Goal: Task Accomplishment & Management: Use online tool/utility

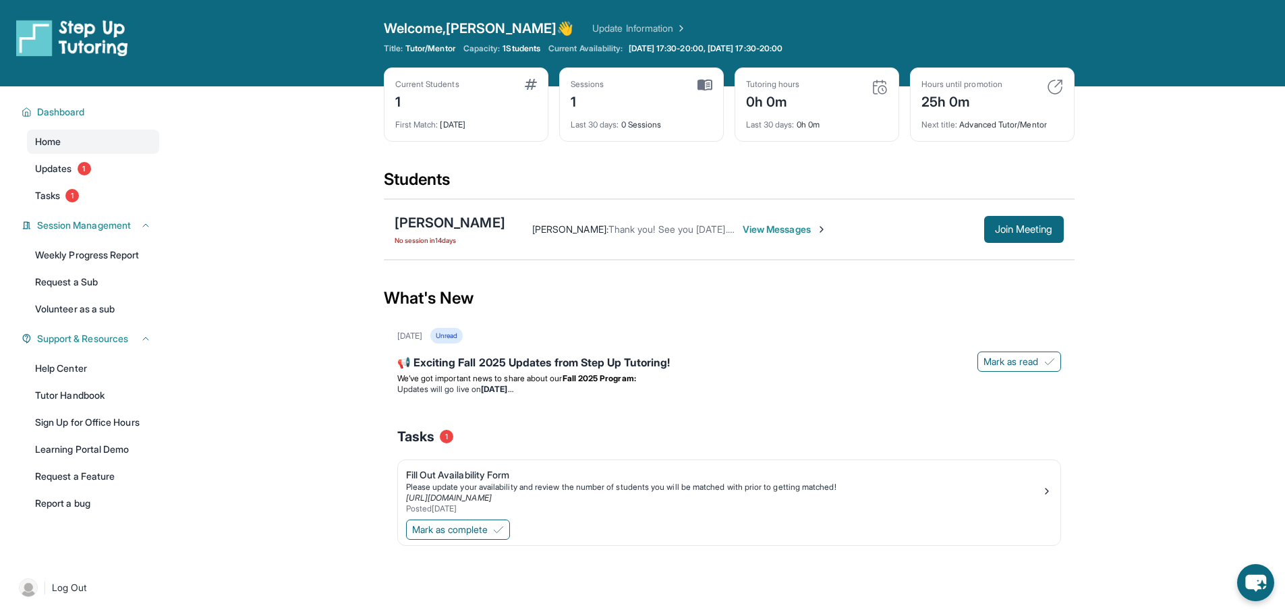
click at [763, 226] on span "View Messages" at bounding box center [784, 229] width 84 height 13
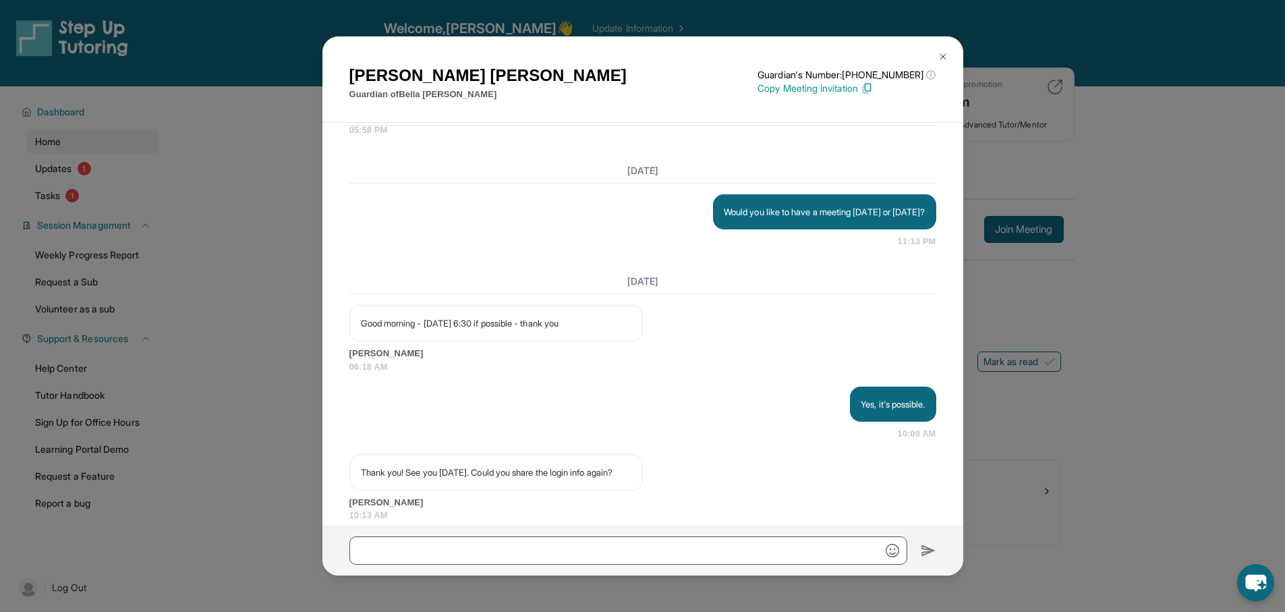
scroll to position [1784, 0]
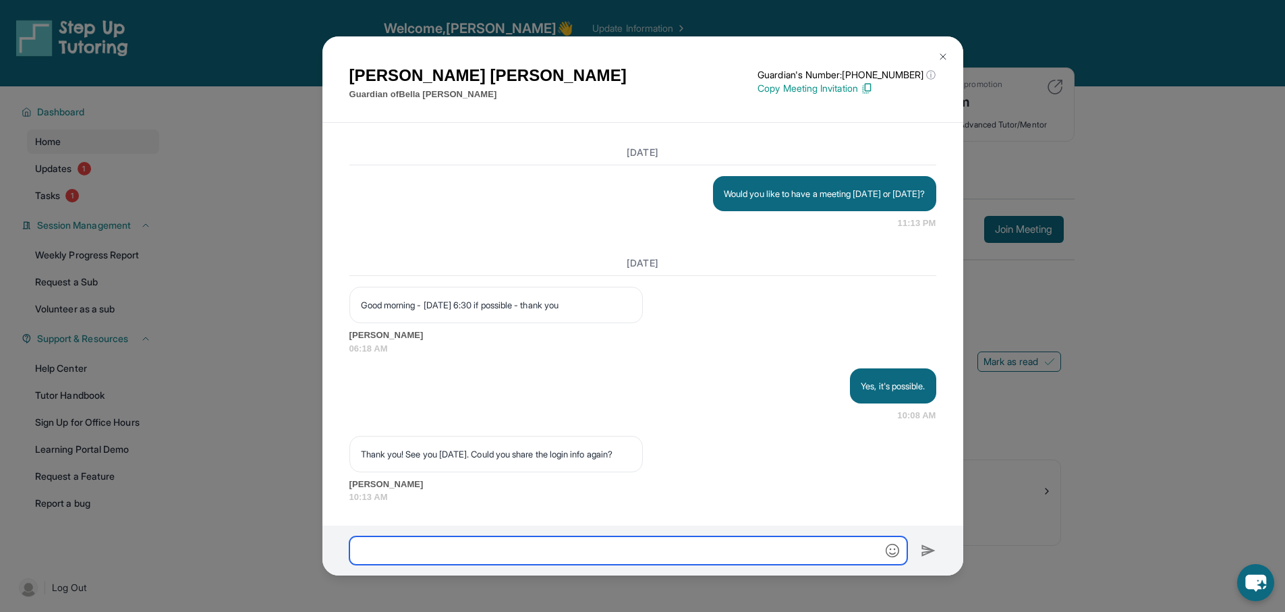
click at [682, 547] on input "text" at bounding box center [628, 550] width 558 height 28
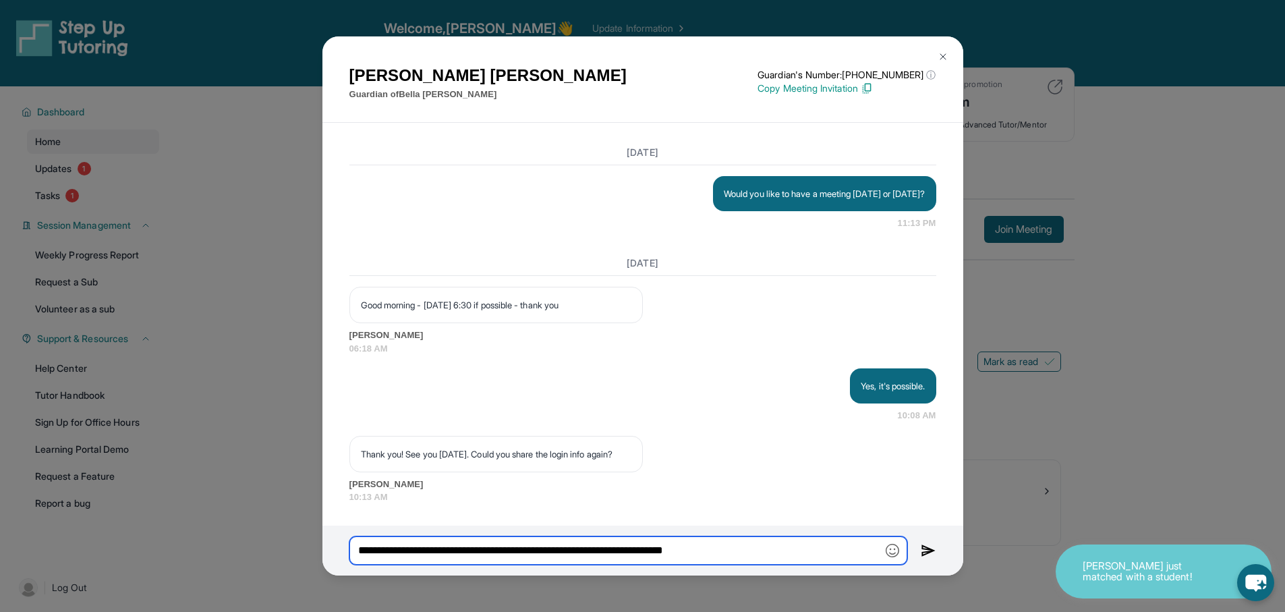
type input "**********"
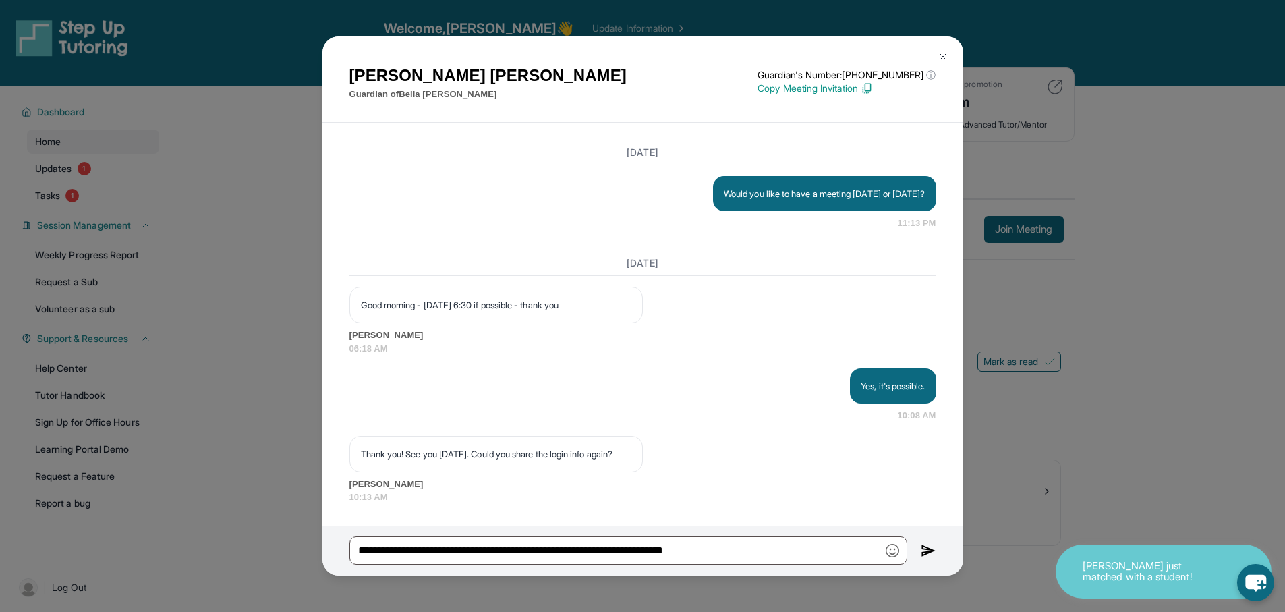
click at [925, 548] on img at bounding box center [929, 550] width 16 height 16
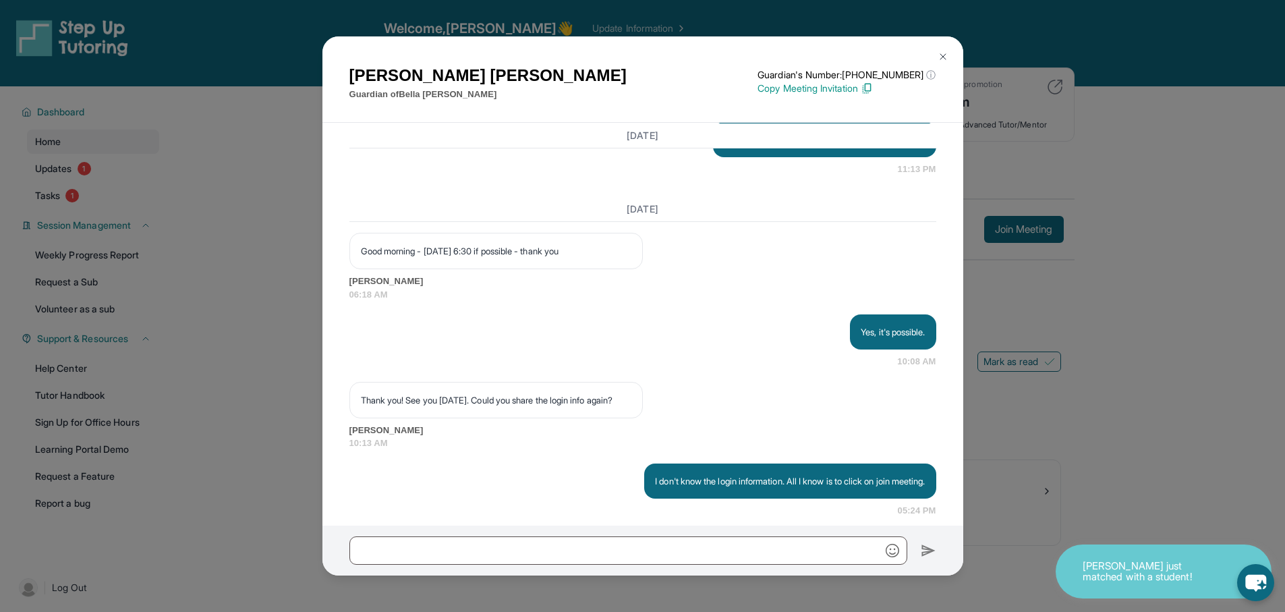
scroll to position [1864, 0]
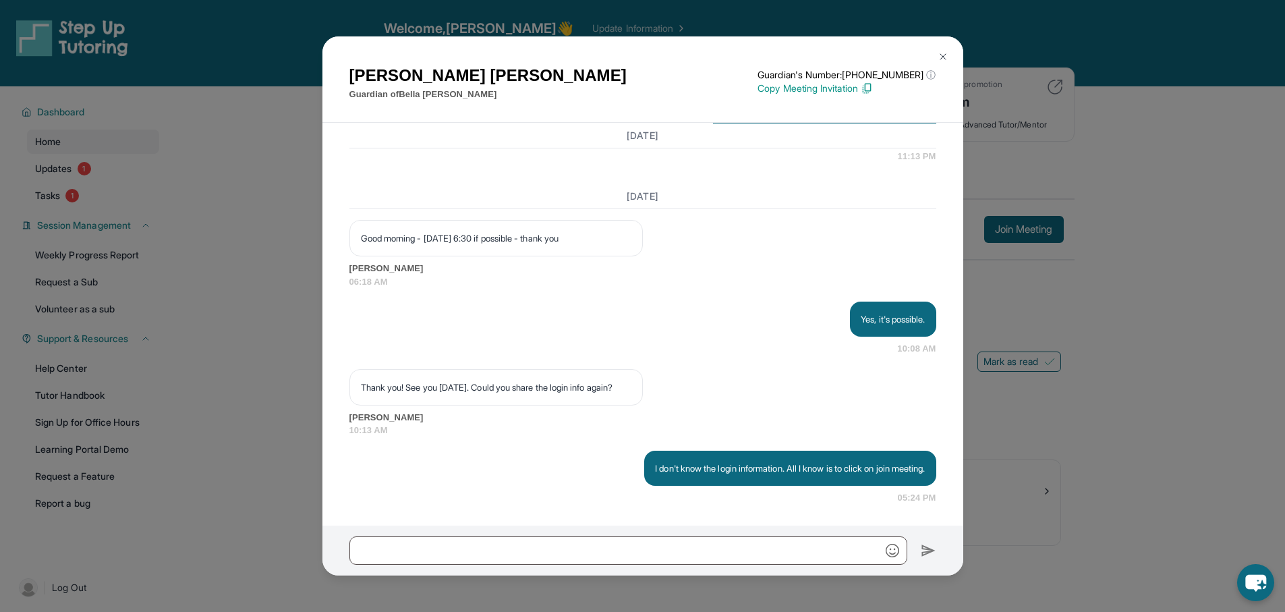
click at [939, 55] on img at bounding box center [942, 56] width 11 height 11
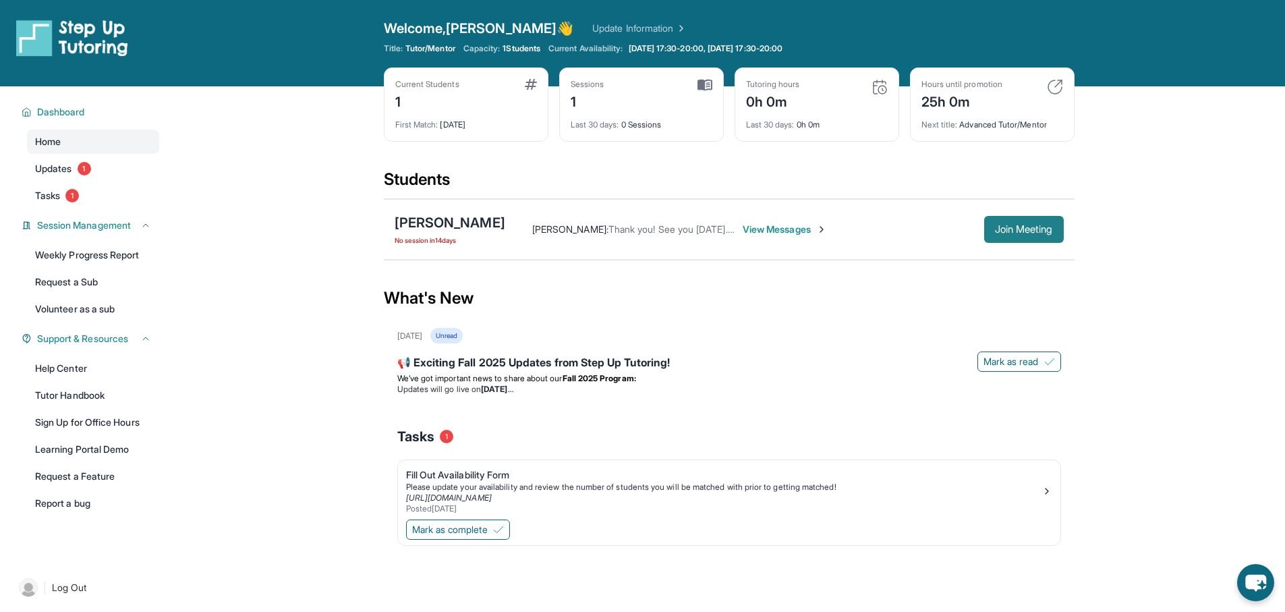
click at [1026, 233] on span "Join Meeting" at bounding box center [1024, 229] width 58 height 8
click at [768, 231] on span "View Messages" at bounding box center [784, 229] width 84 height 13
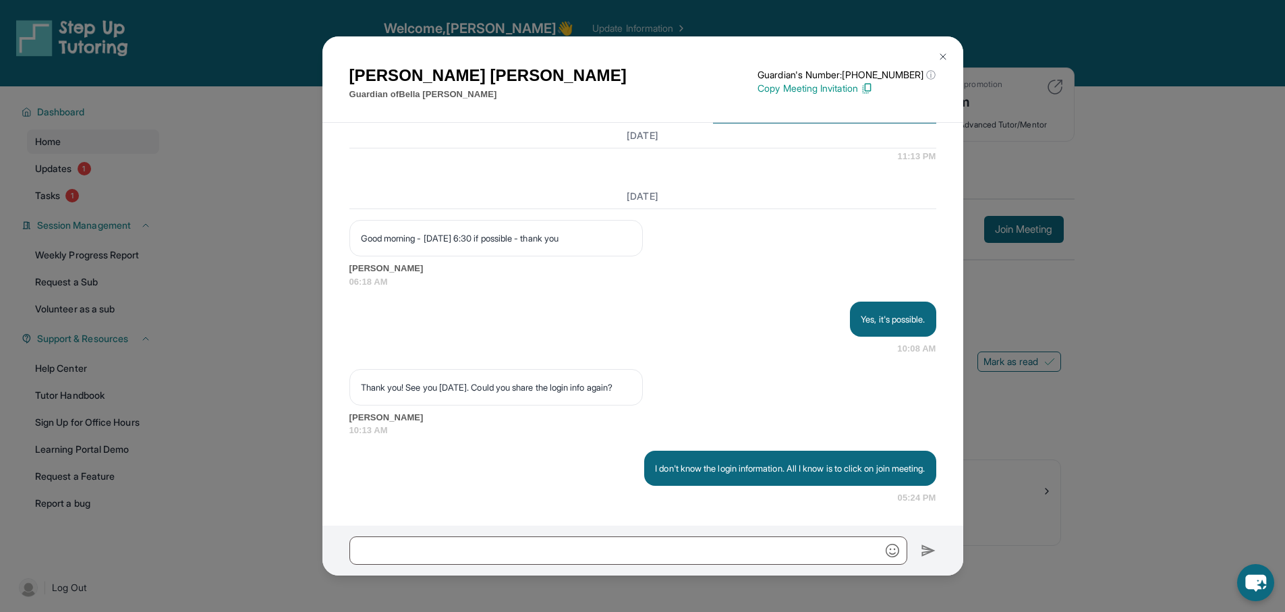
click at [941, 53] on img at bounding box center [942, 56] width 11 height 11
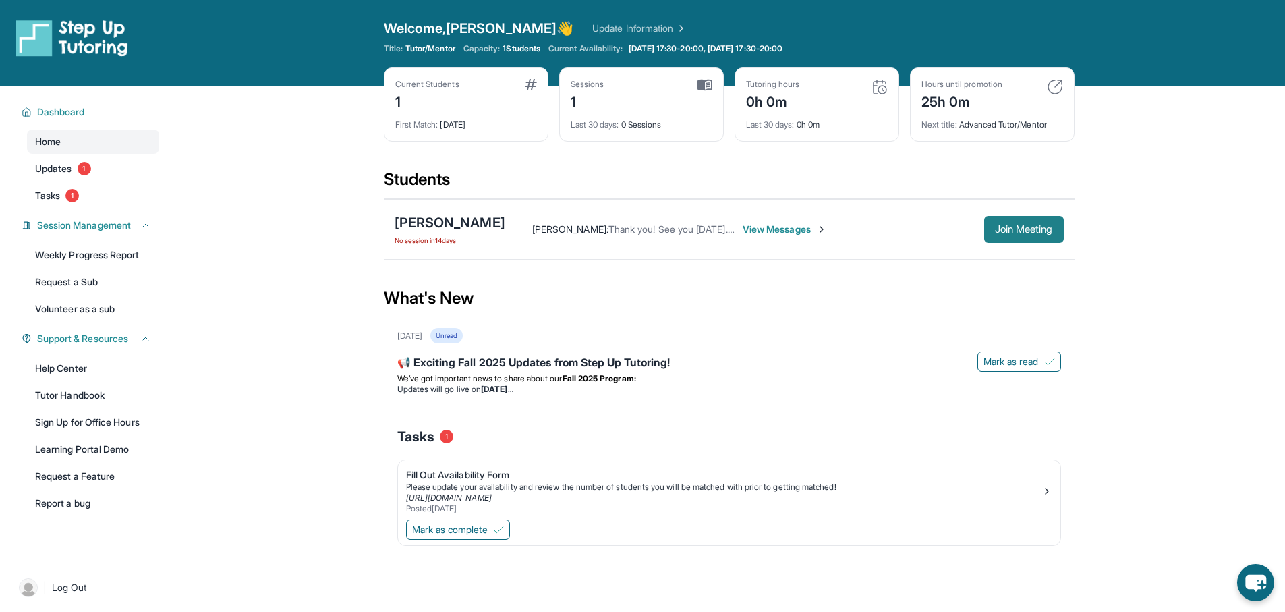
click at [1015, 225] on span "Join Meeting" at bounding box center [1024, 229] width 58 height 8
click at [1016, 227] on span "Join Meeting" at bounding box center [1024, 229] width 58 height 8
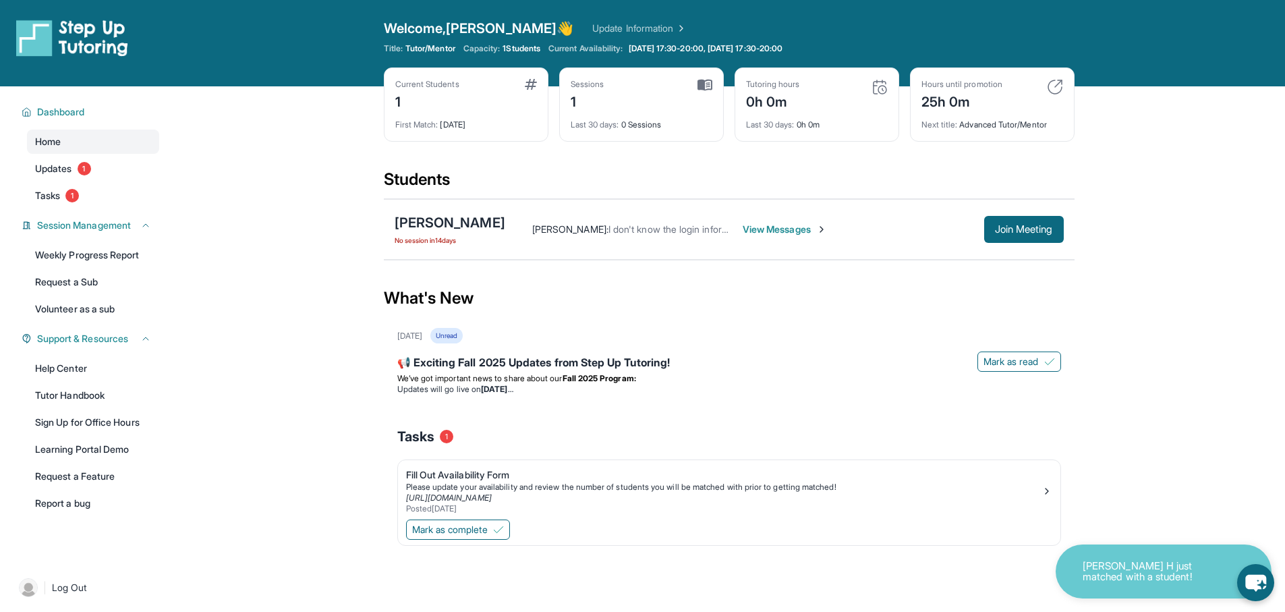
click at [769, 229] on span "View Messages" at bounding box center [784, 229] width 84 height 13
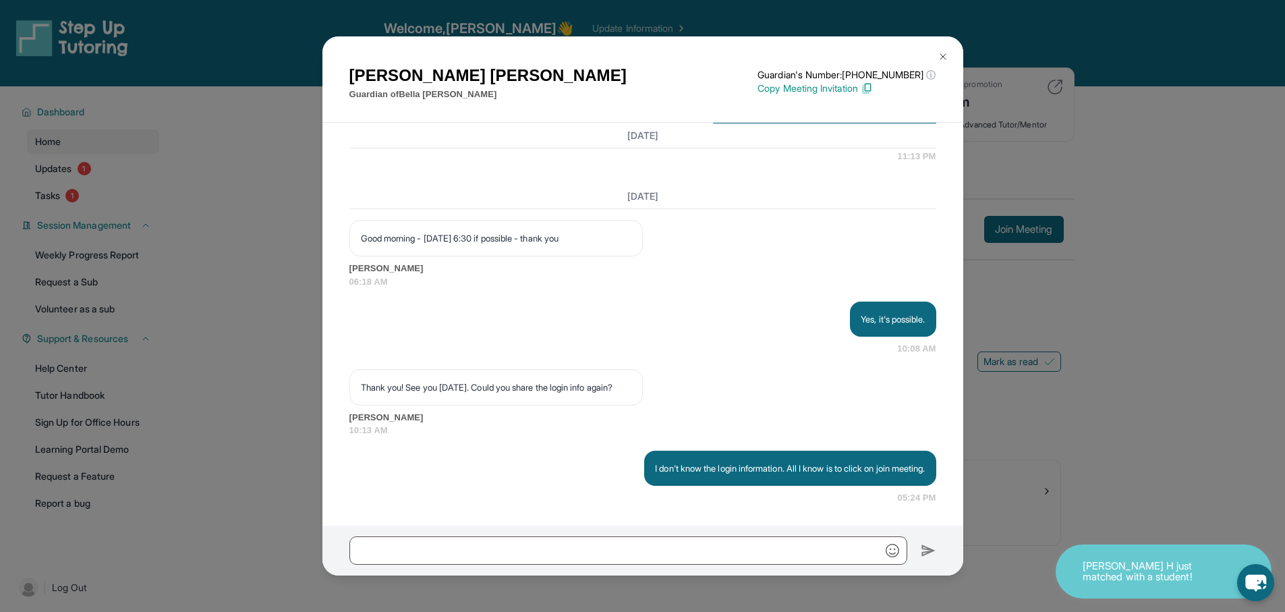
scroll to position [1864, 0]
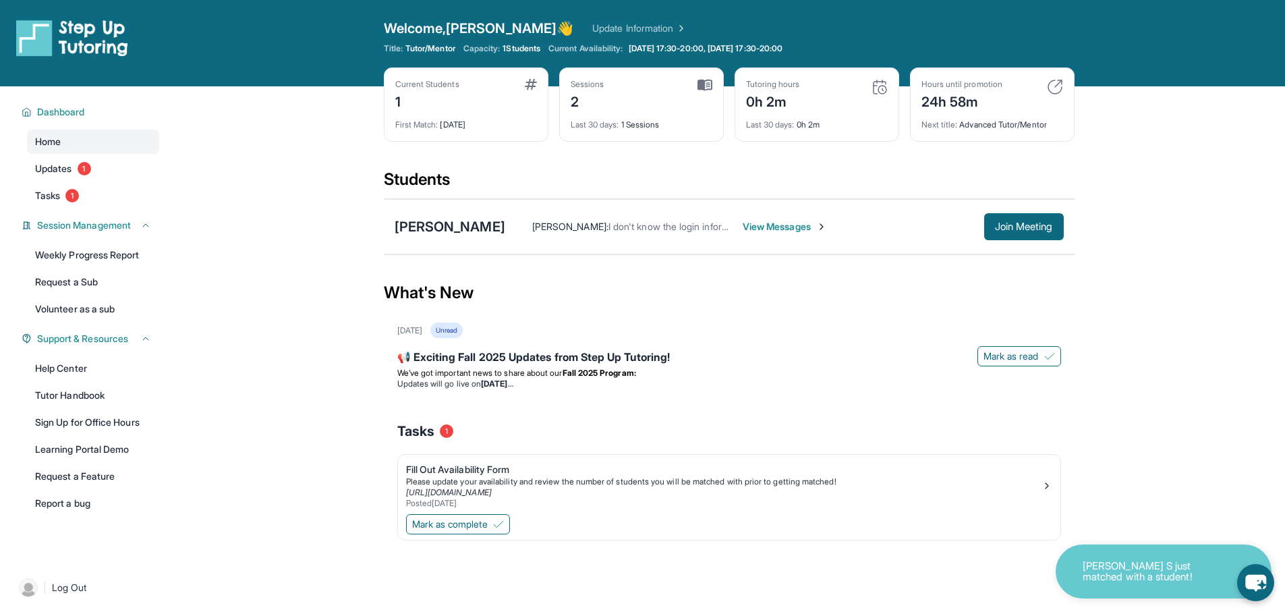
click at [783, 223] on span "View Messages" at bounding box center [784, 226] width 84 height 13
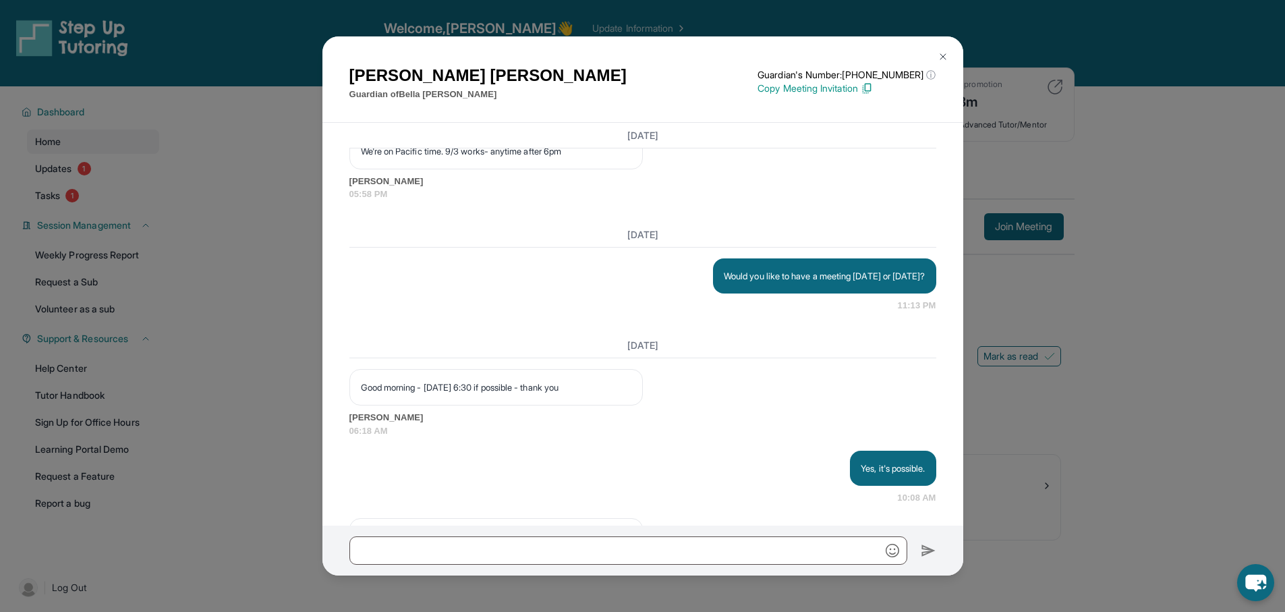
scroll to position [1864, 0]
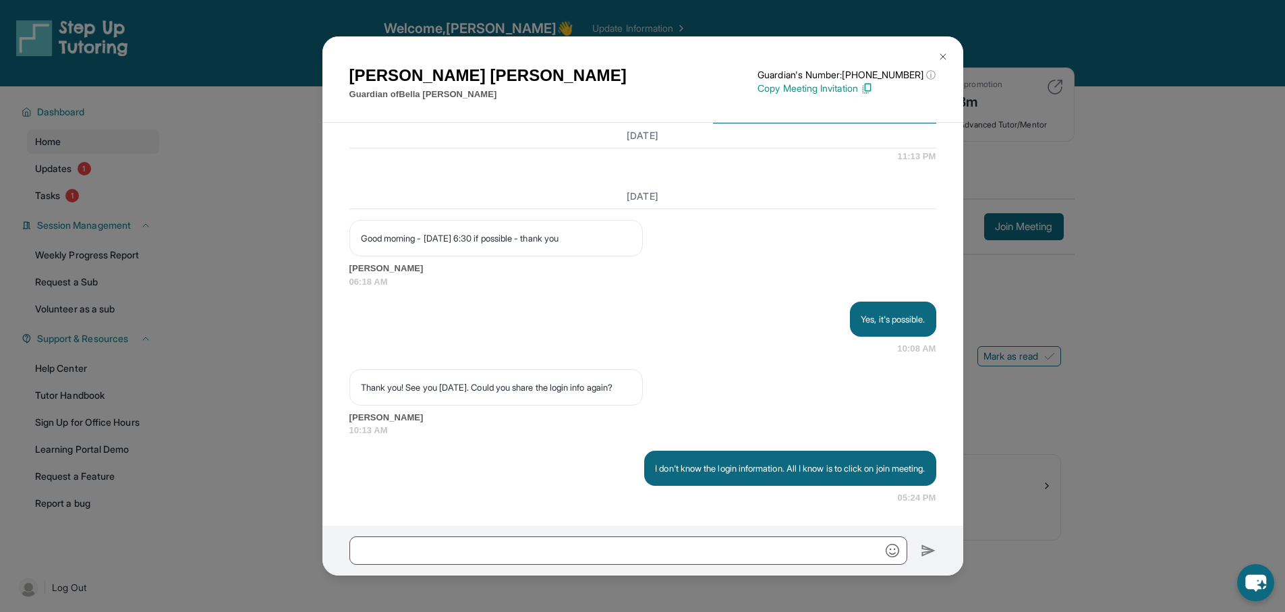
click at [941, 56] on img at bounding box center [942, 56] width 11 height 11
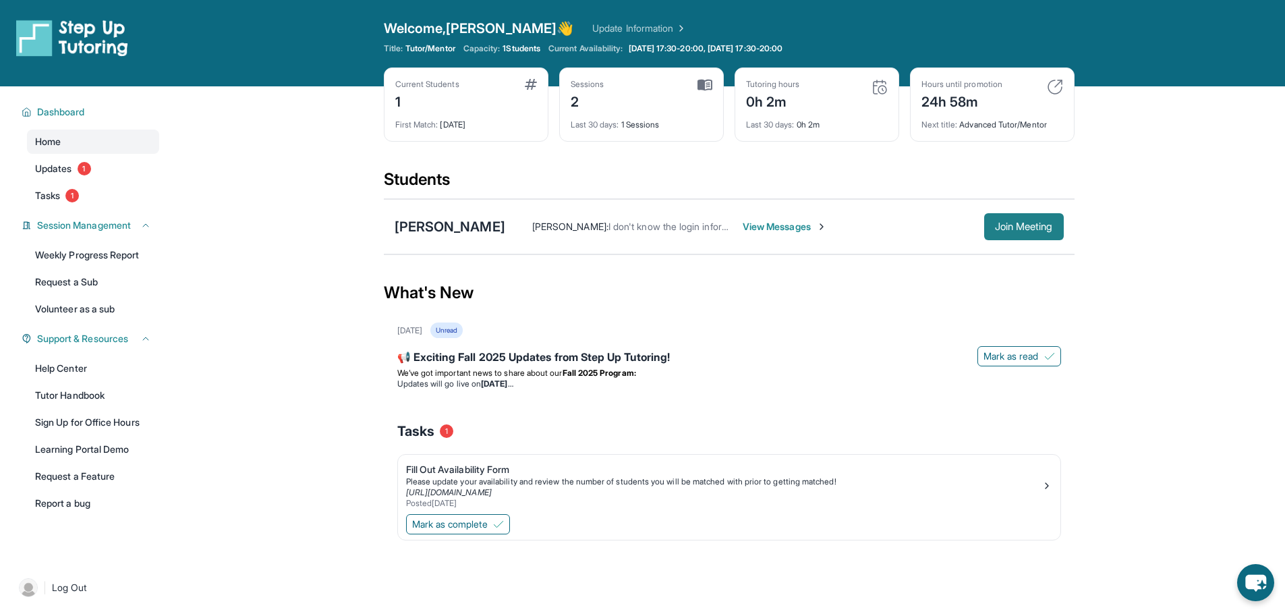
click at [1022, 230] on span "Join Meeting" at bounding box center [1024, 227] width 58 height 8
click at [1024, 226] on span "Join Meeting" at bounding box center [1024, 227] width 58 height 8
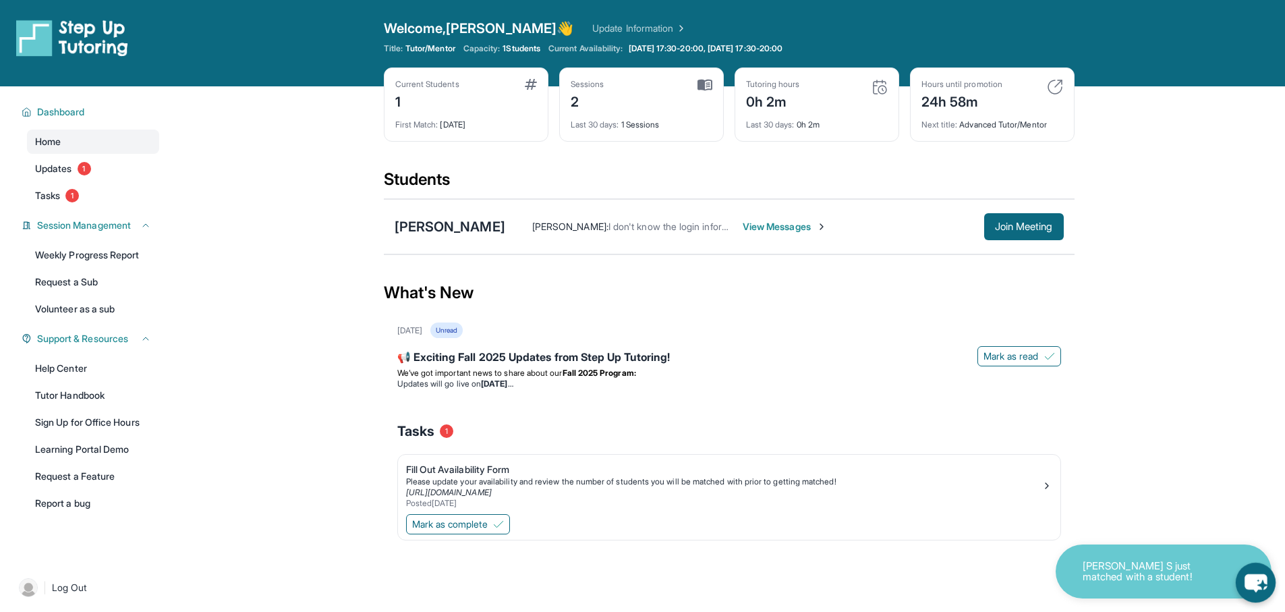
click at [1249, 583] on icon "chat-button" at bounding box center [1255, 583] width 22 height 18
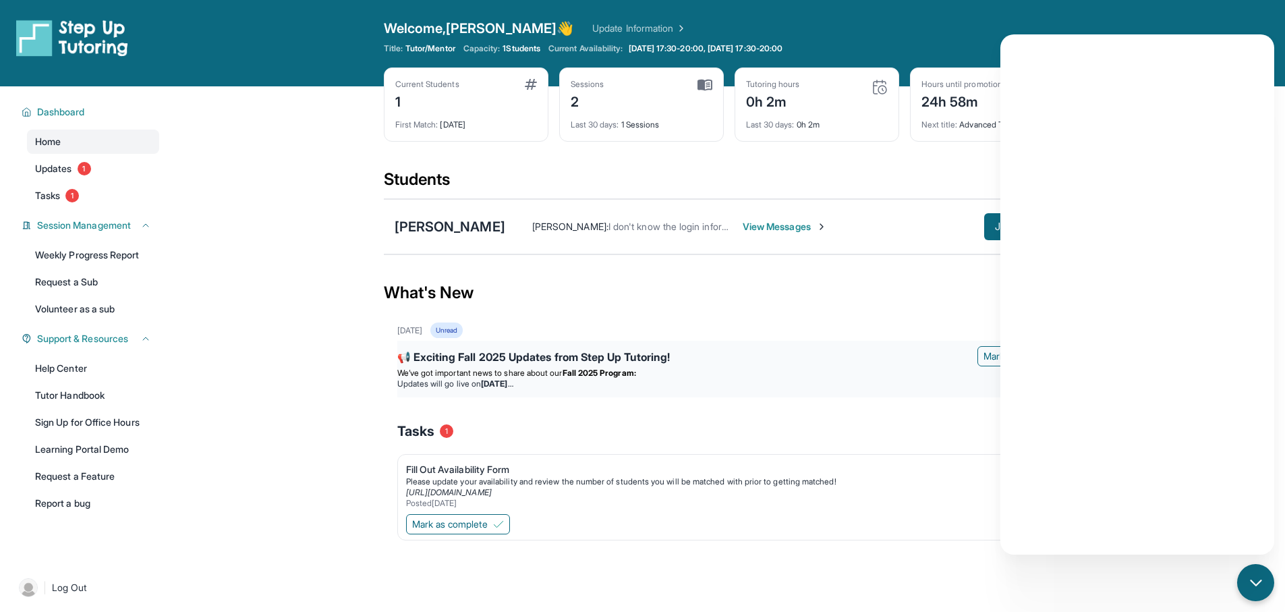
click at [879, 374] on p "We’ve got important news to share about our Fall 2025 Program:" at bounding box center [729, 373] width 664 height 11
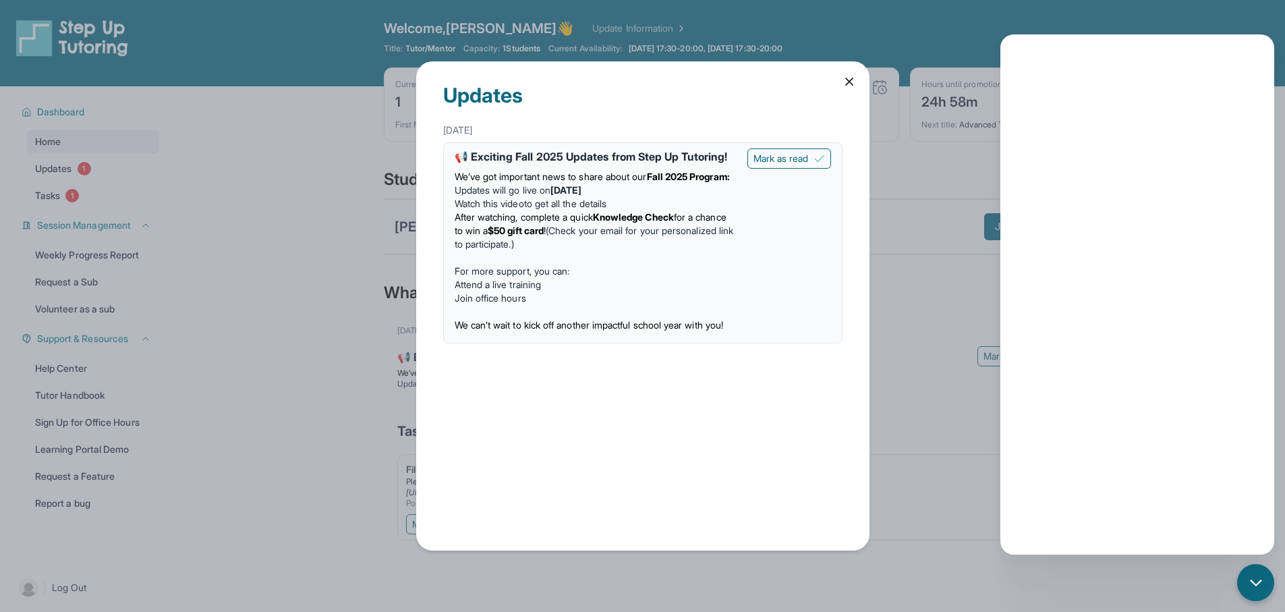
click at [855, 82] on icon at bounding box center [848, 81] width 13 height 13
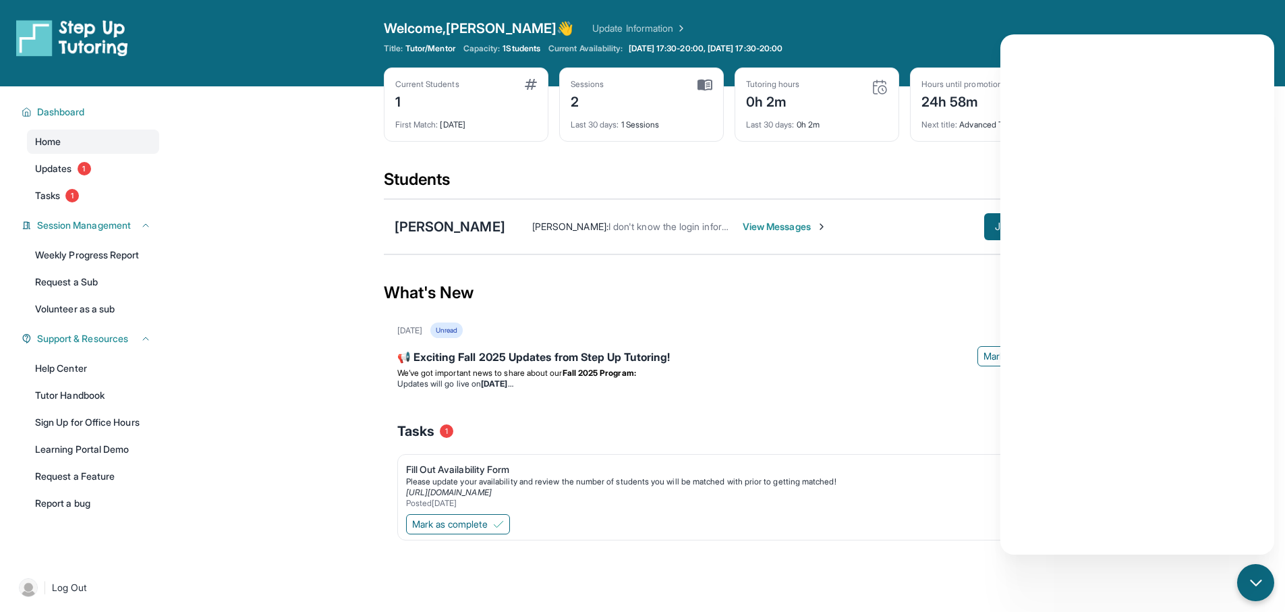
click at [1087, 583] on main "Current Students 1 First Match : [DATE] Sessions 2 Last 30 days : 1 Sessions Tu…" at bounding box center [729, 338] width 1112 height 505
drag, startPoint x: 838, startPoint y: 308, endPoint x: 1008, endPoint y: 229, distance: 188.3
click at [844, 302] on div "What's New" at bounding box center [729, 292] width 691 height 59
click at [443, 229] on div "[PERSON_NAME]" at bounding box center [450, 226] width 111 height 19
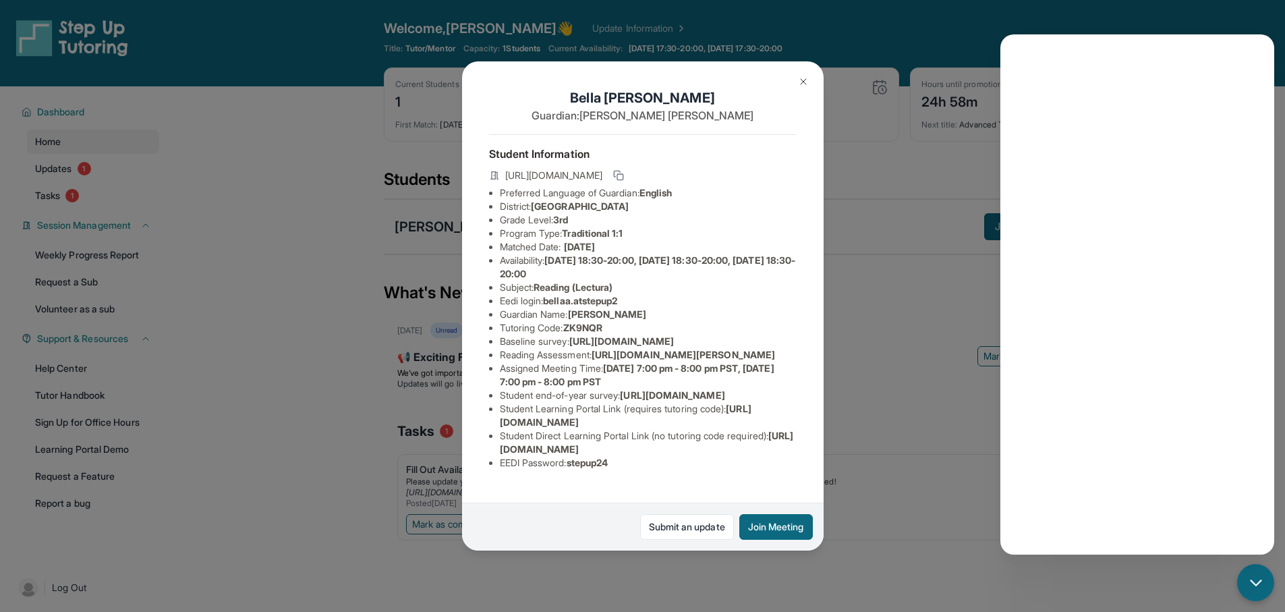
scroll to position [125, 0]
click at [780, 532] on button "Join Meeting" at bounding box center [776, 527] width 74 height 26
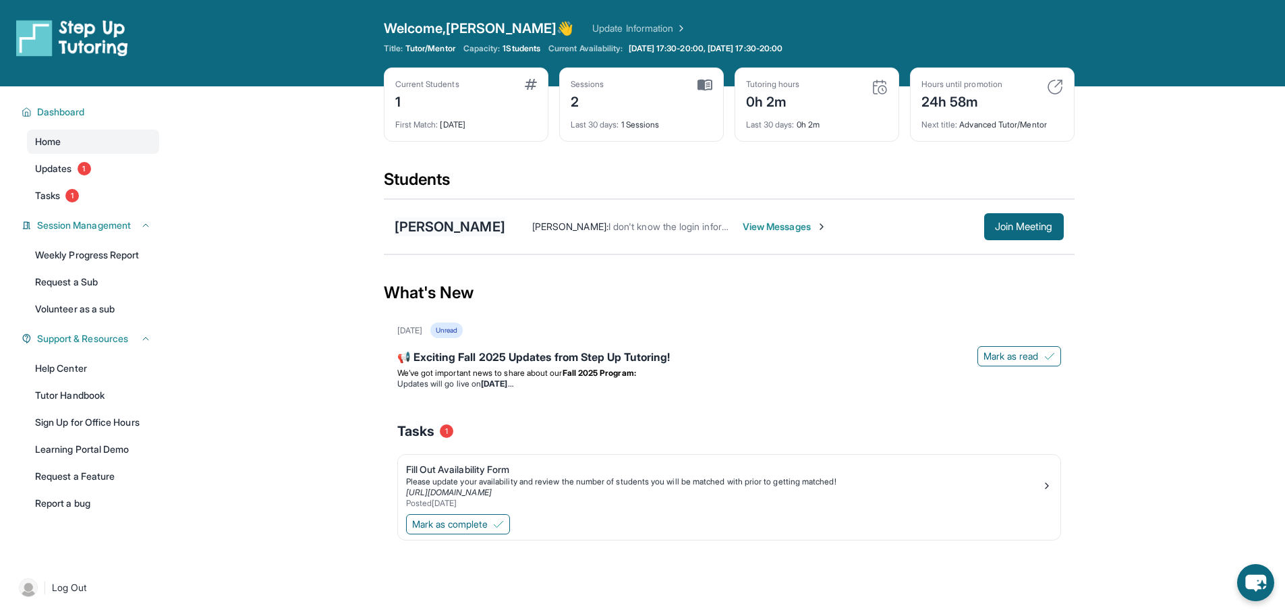
click at [464, 228] on div "[PERSON_NAME]" at bounding box center [450, 226] width 111 height 19
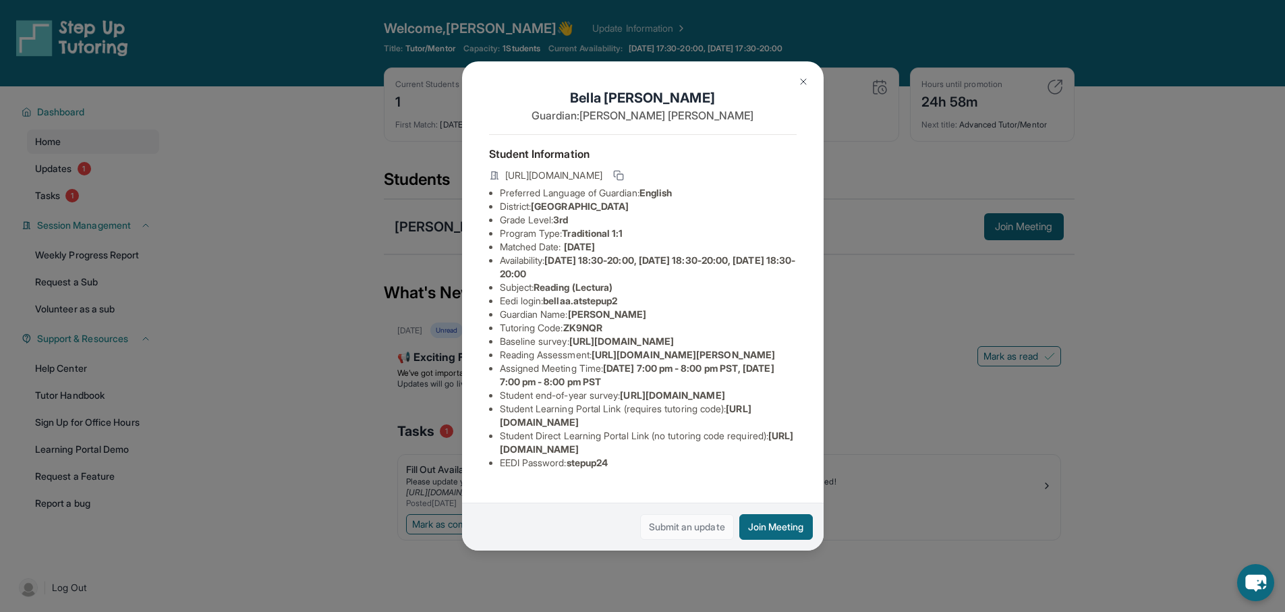
click at [695, 529] on link "Submit an update" at bounding box center [687, 527] width 94 height 26
